Goal: Find specific page/section: Find specific page/section

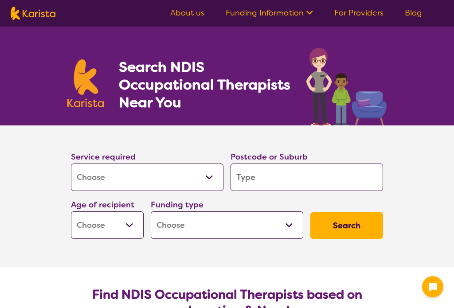
select select "[MEDICAL_DATA]"
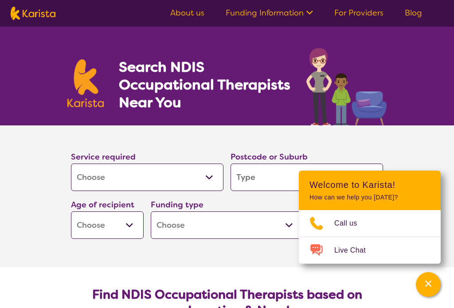
click at [205, 178] on select "Allied Health Assistant Assessment ([MEDICAL_DATA] or [MEDICAL_DATA]) Behaviour…" at bounding box center [147, 176] width 152 height 27
click at [424, 130] on section "Service required Allied Health Assistant Assessment ([MEDICAL_DATA] or [MEDICAL…" at bounding box center [227, 196] width 454 height 142
click at [194, 173] on select "Allied Health Assistant Assessment ([MEDICAL_DATA] or [MEDICAL_DATA]) Behaviour…" at bounding box center [147, 176] width 152 height 27
select select "Home Care Package Provider"
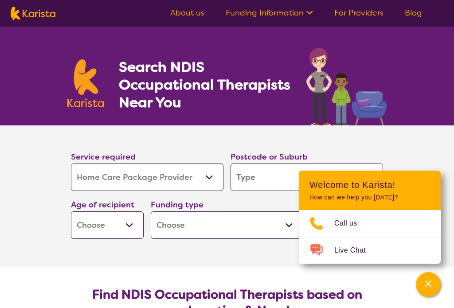
click at [272, 174] on input "search" at bounding box center [306, 176] width 152 height 27
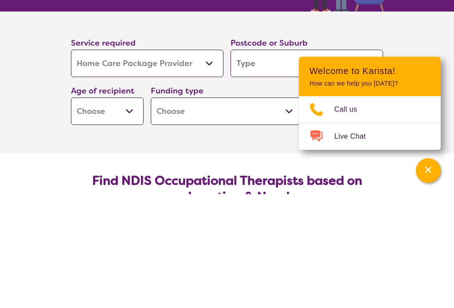
click at [432, 171] on header "Welcome to Karista! How can we help you [DATE]?" at bounding box center [370, 190] width 142 height 39
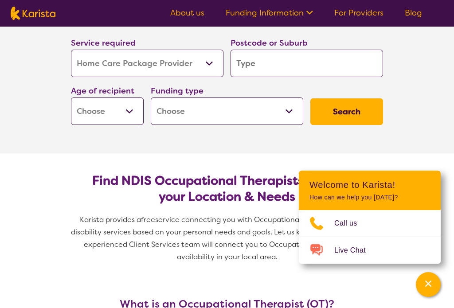
click at [283, 61] on input "search" at bounding box center [306, 63] width 152 height 27
type input "W"
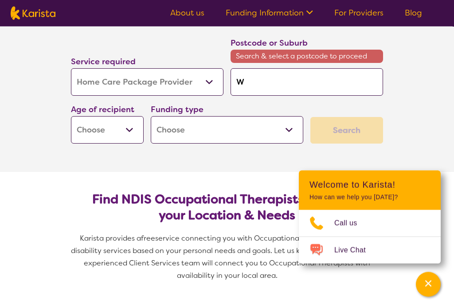
type input "Wo"
type input "Wod"
type input "Wodo"
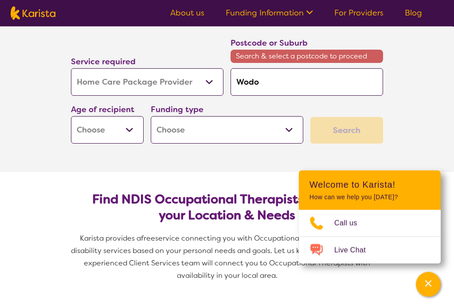
type input "Wodo"
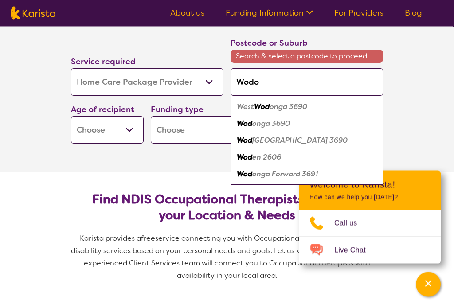
type input "Wodon"
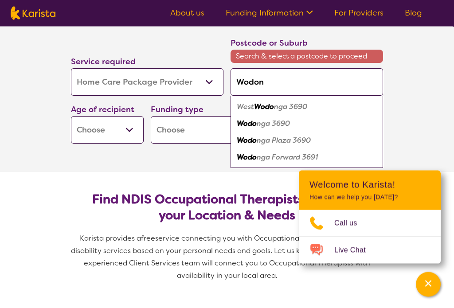
type input "Wodong"
type input "Wodonga"
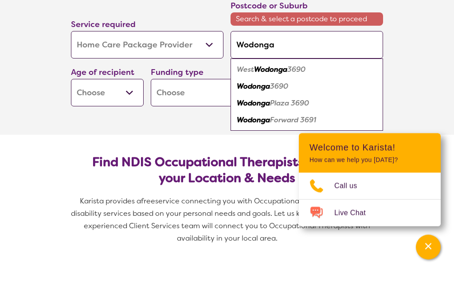
type input "Wodonga"
click at [128, 117] on select "Early Childhood - 0 to 9 Child - 10 to 11 Adolescent - 12 to 17 Adult - 18 to 6…" at bounding box center [107, 130] width 73 height 27
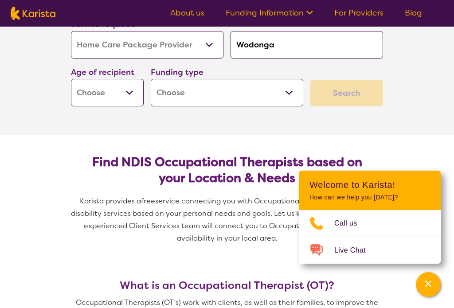
select select "AG"
click at [291, 90] on select "Home Care Package - Level 1 Home Care Package - Level 2 Home Care Package - Lev…" at bounding box center [227, 92] width 152 height 27
select select "HCP2"
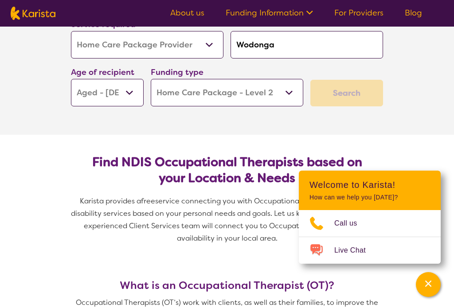
click at [351, 97] on div "Search" at bounding box center [346, 93] width 73 height 27
click at [354, 98] on div "Search" at bounding box center [346, 93] width 73 height 27
click at [357, 91] on div "Search" at bounding box center [346, 93] width 73 height 27
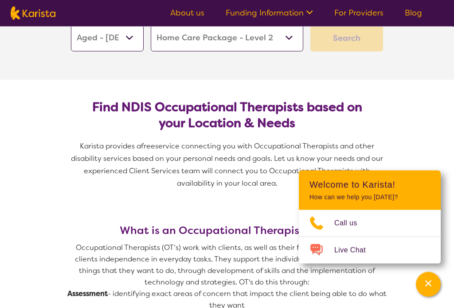
scroll to position [206, 0]
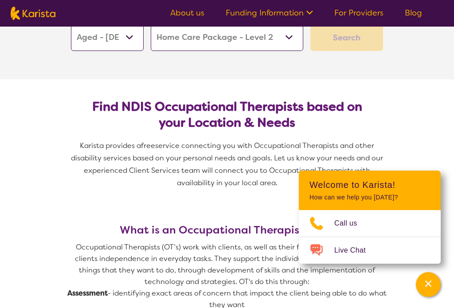
click at [354, 45] on div "Search" at bounding box center [346, 37] width 73 height 27
click at [359, 27] on div "Search" at bounding box center [346, 37] width 73 height 27
click at [352, 33] on div "Search" at bounding box center [346, 37] width 73 height 27
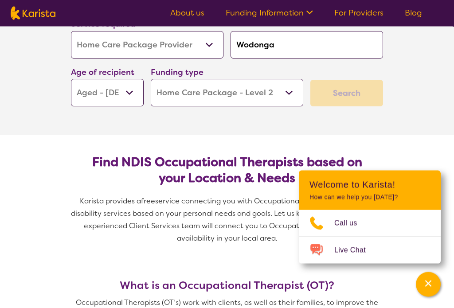
scroll to position [143, 0]
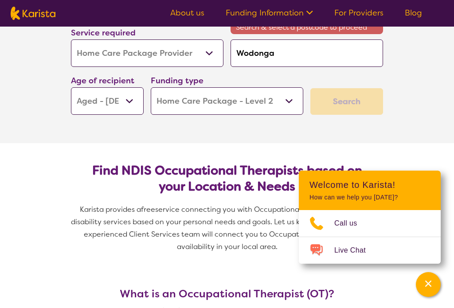
click at [284, 99] on select "Home Care Package - Level 1 Home Care Package - Level 2 Home Care Package - Lev…" at bounding box center [227, 100] width 152 height 27
click at [343, 96] on div "Search" at bounding box center [346, 101] width 73 height 27
click at [347, 94] on div "Search" at bounding box center [346, 101] width 73 height 27
click at [351, 98] on div "Search" at bounding box center [346, 101] width 73 height 27
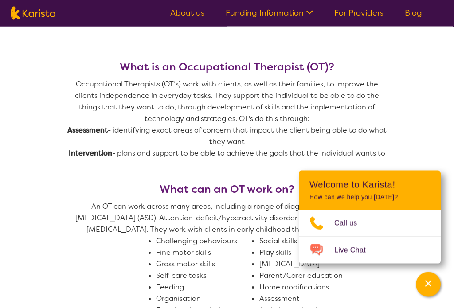
scroll to position [373, 0]
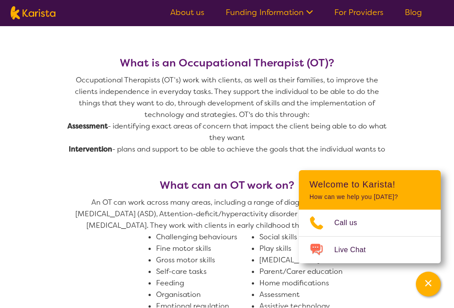
click at [424, 201] on p "How can we help you [DATE]?" at bounding box center [369, 198] width 121 height 8
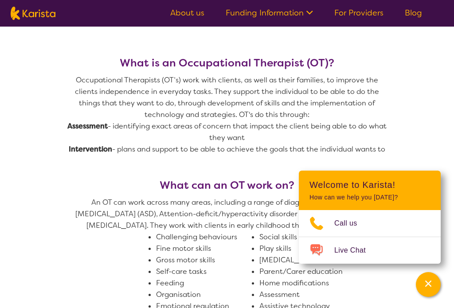
click at [432, 288] on icon "Channel Menu" at bounding box center [428, 283] width 9 height 9
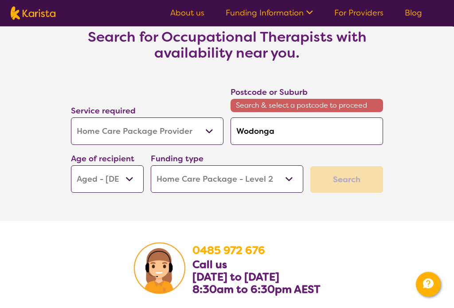
scroll to position [1382, 0]
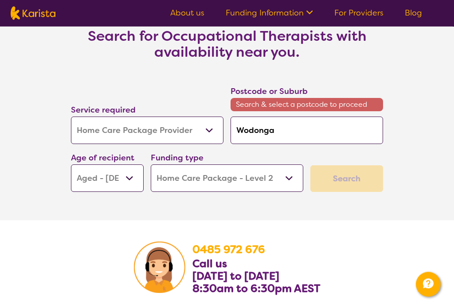
click at [357, 187] on div "Search" at bounding box center [346, 179] width 73 height 27
click at [365, 173] on div "Search" at bounding box center [347, 179] width 80 height 34
click at [373, 170] on div "Service required Allied Health Assistant Assessment ([MEDICAL_DATA] or [MEDICAL…" at bounding box center [226, 139] width 319 height 114
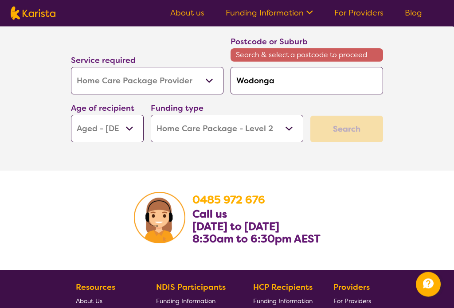
scroll to position [1431, 0]
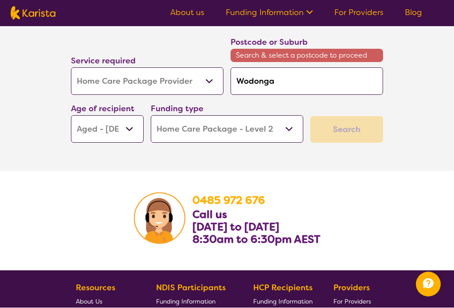
click at [373, 128] on div "Search" at bounding box center [346, 130] width 73 height 27
click at [360, 140] on div "Search" at bounding box center [346, 130] width 73 height 27
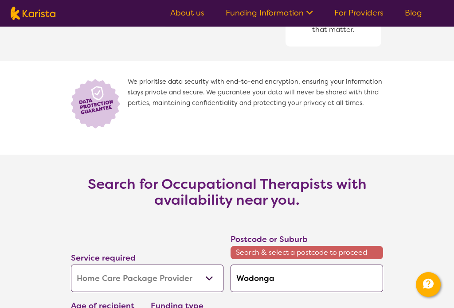
scroll to position [1234, 0]
